Goal: Navigation & Orientation: Find specific page/section

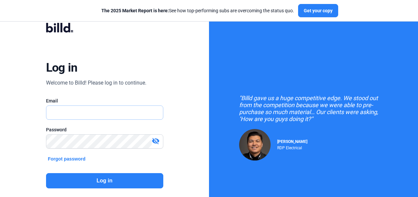
type input "[EMAIL_ADDRESS][DOMAIN_NAME]"
click at [110, 178] on button "Log in" at bounding box center [104, 180] width 117 height 15
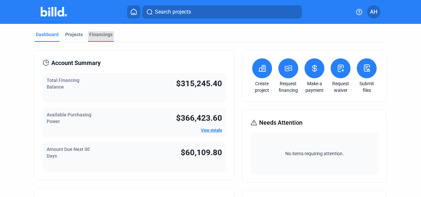
click at [99, 32] on div "Financings" at bounding box center [100, 34] width 23 height 7
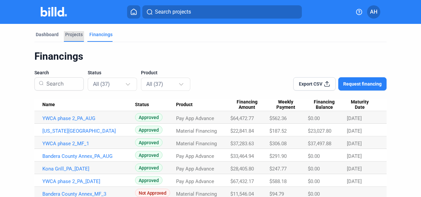
click at [69, 35] on div "Projects" at bounding box center [74, 34] width 18 height 7
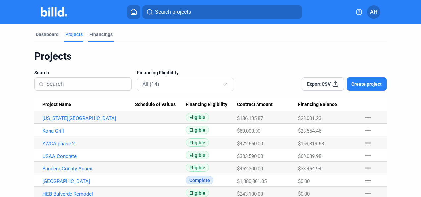
click at [108, 37] on div "Financings" at bounding box center [100, 34] width 23 height 7
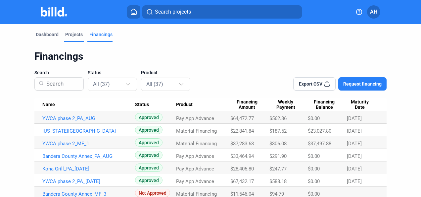
click at [72, 32] on div "Projects" at bounding box center [74, 34] width 18 height 7
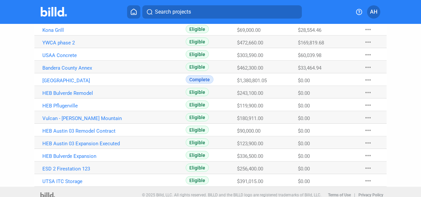
scroll to position [104, 0]
